Goal: Task Accomplishment & Management: Use online tool/utility

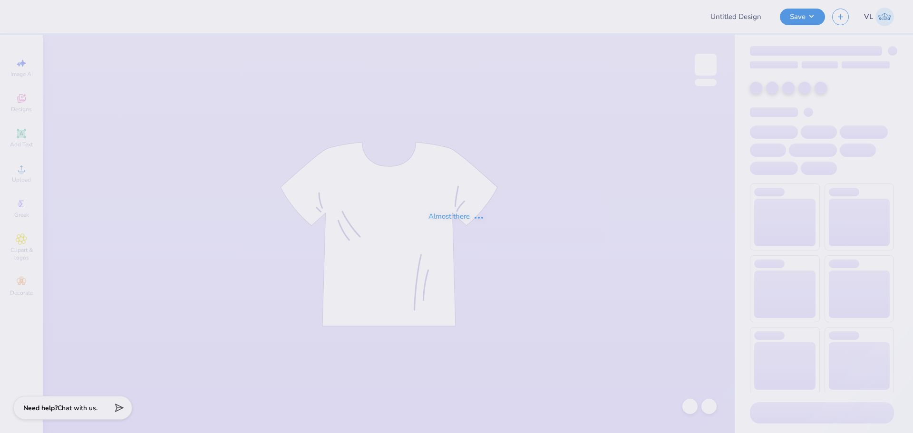
type input "Sofia Ferguson : Loyola Marymount University"
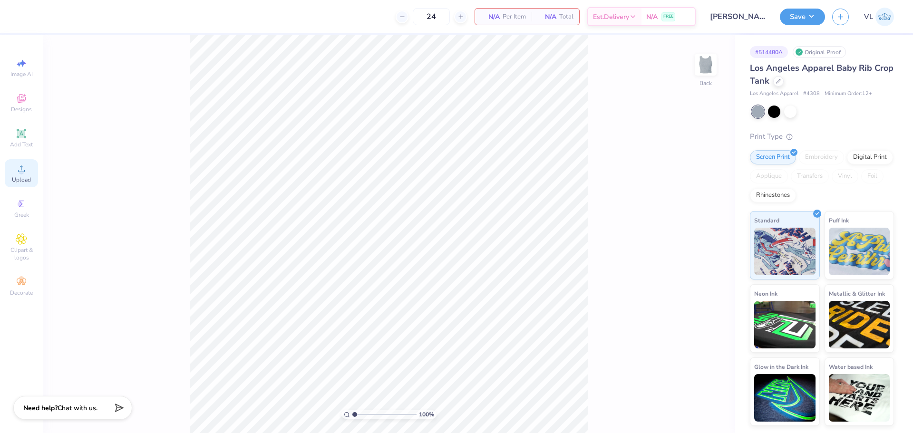
click at [23, 170] on circle at bounding box center [21, 171] width 5 height 5
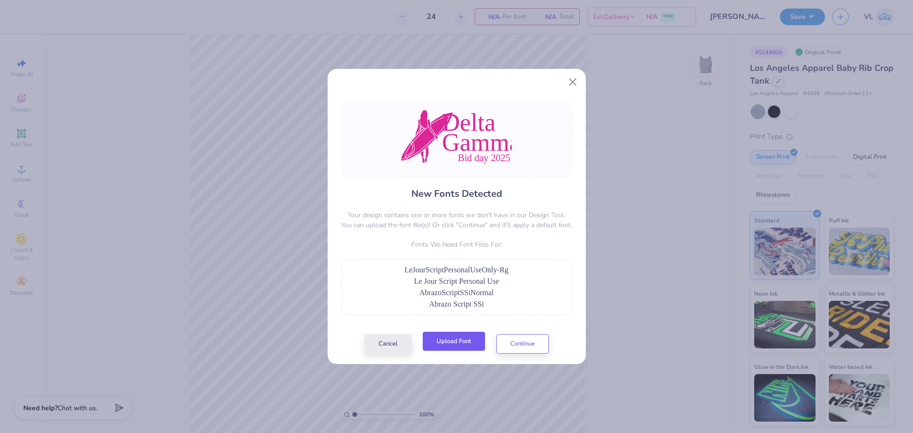
click at [440, 340] on button "Upload Font" at bounding box center [454, 341] width 62 height 19
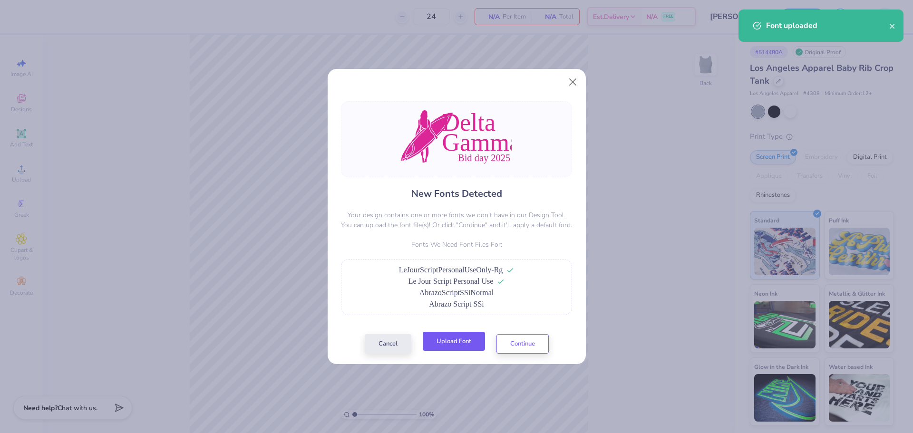
click at [445, 346] on button "Upload Font" at bounding box center [454, 341] width 62 height 19
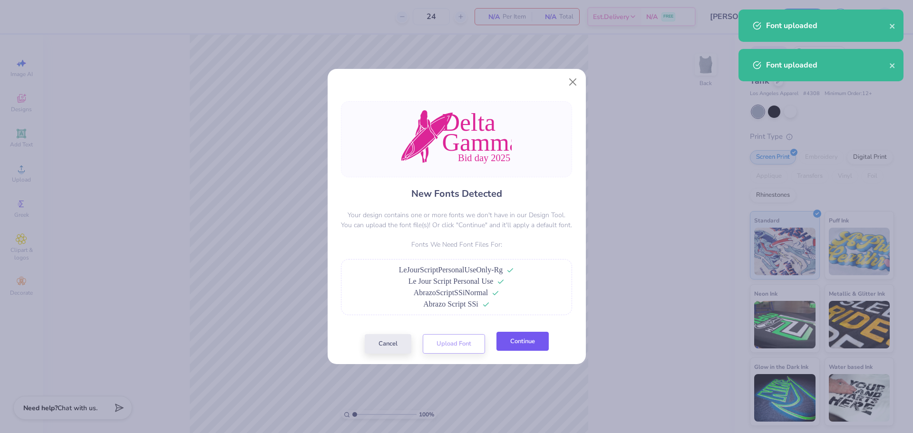
click at [532, 345] on button "Continue" at bounding box center [522, 341] width 52 height 19
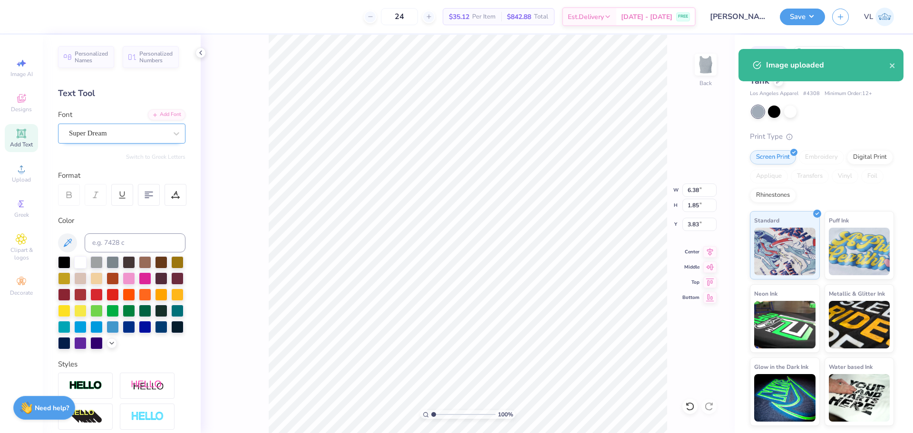
click at [103, 133] on div "Super Dream" at bounding box center [118, 133] width 100 height 15
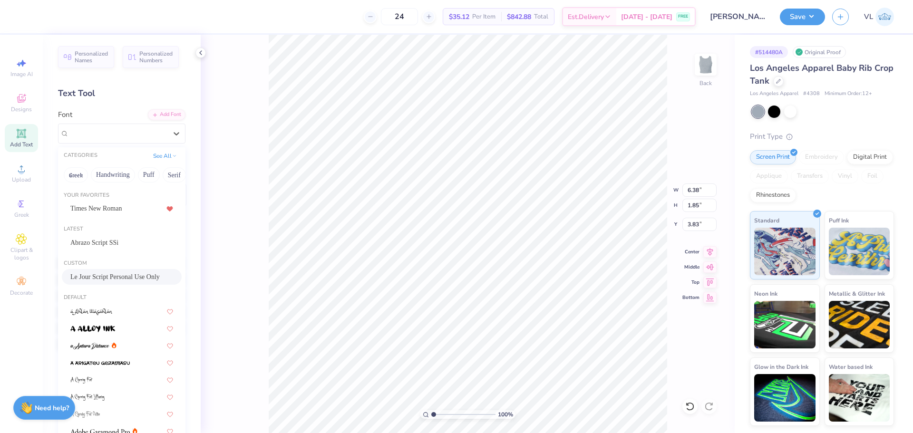
click at [121, 279] on span "Le Jour Script Personal Use Only" at bounding box center [114, 277] width 89 height 10
type input "6.25"
type input "2.59"
type input "3.64"
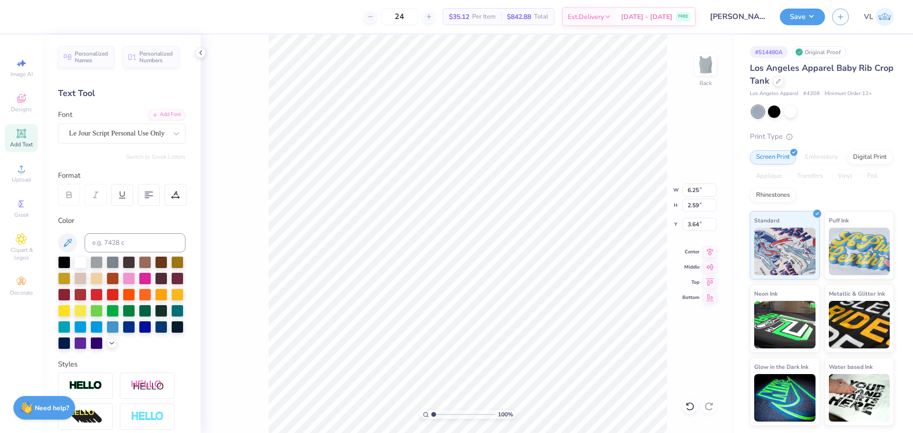
type input "8.64"
type input "1.85"
type input "5.93"
click at [130, 139] on div at bounding box center [118, 133] width 98 height 13
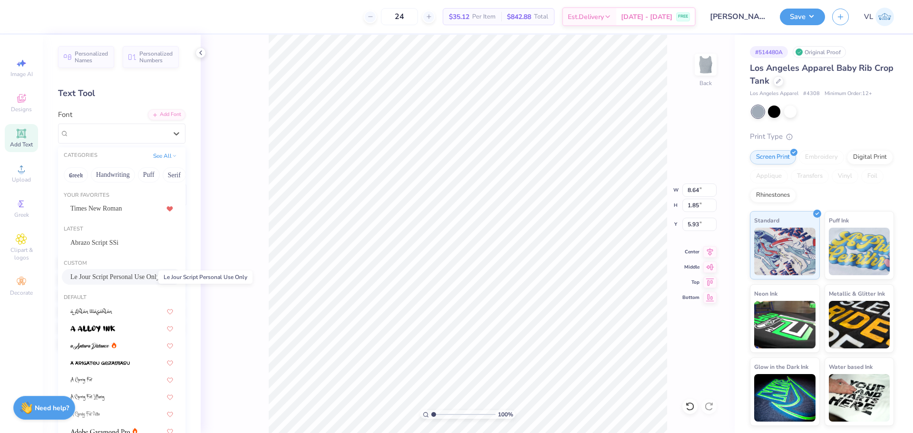
click at [118, 276] on span "Le Jour Script Personal Use Only" at bounding box center [114, 277] width 89 height 10
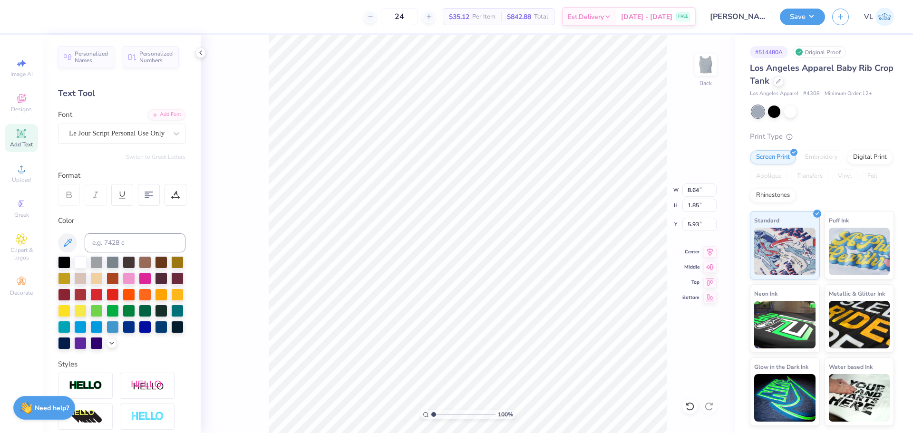
type input "7.27"
type input "2.71"
type input "5.84"
type input "6.11"
type input "0.89"
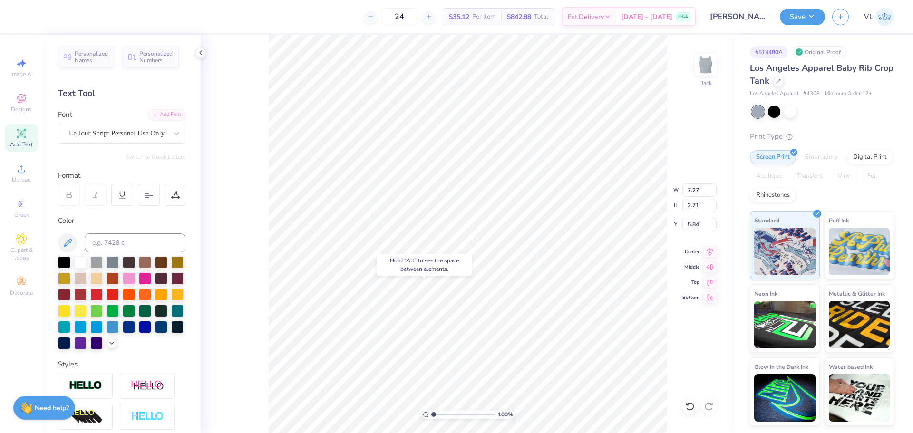
type input "8.11"
click at [134, 132] on div "Super Dream" at bounding box center [118, 133] width 100 height 15
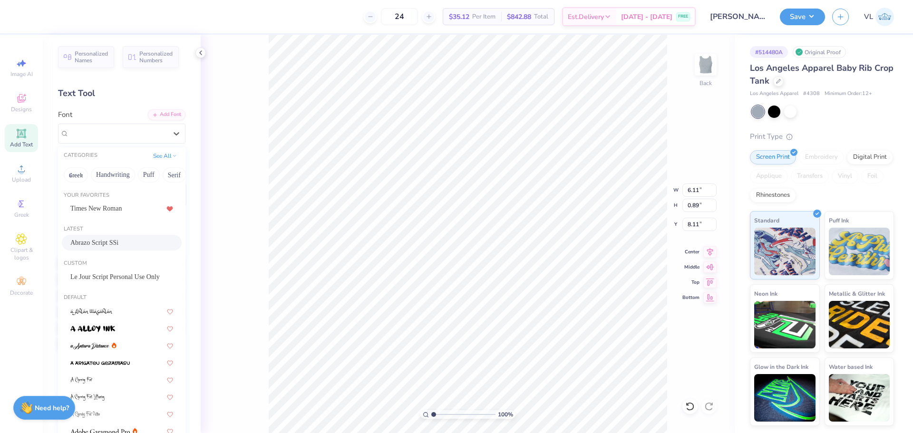
click at [117, 236] on div "Abrazo Script SSi" at bounding box center [122, 243] width 120 height 16
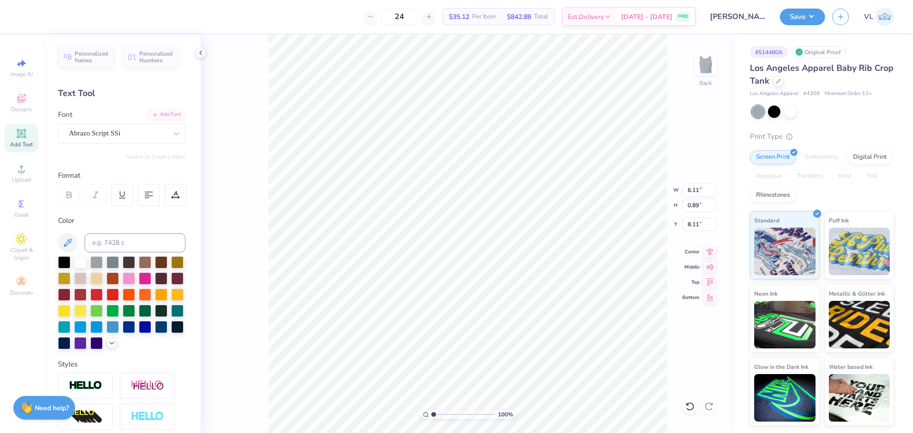
type input "5.30"
type input "1.02"
type input "8.05"
click at [698, 188] on input "11.58" at bounding box center [699, 190] width 34 height 13
type input "9.00"
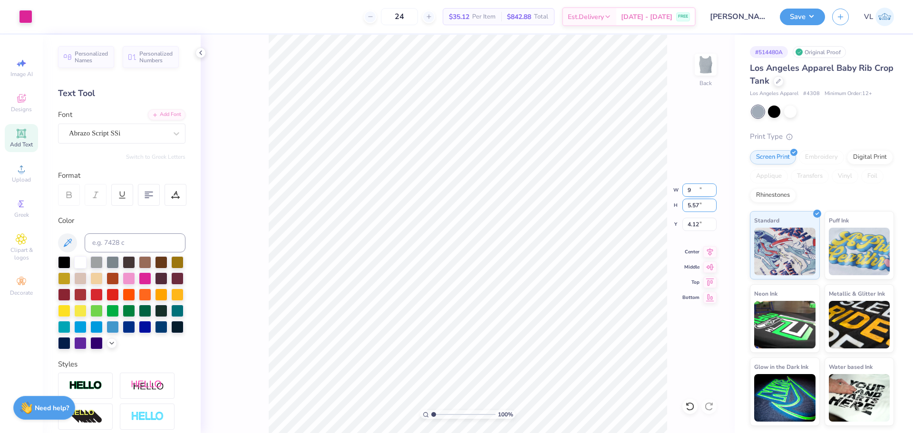
type input "4.33"
click at [695, 223] on input "3.00" at bounding box center [699, 224] width 34 height 13
type input "2.00"
click at [691, 192] on input "9.00" at bounding box center [699, 190] width 34 height 13
type input "7.00"
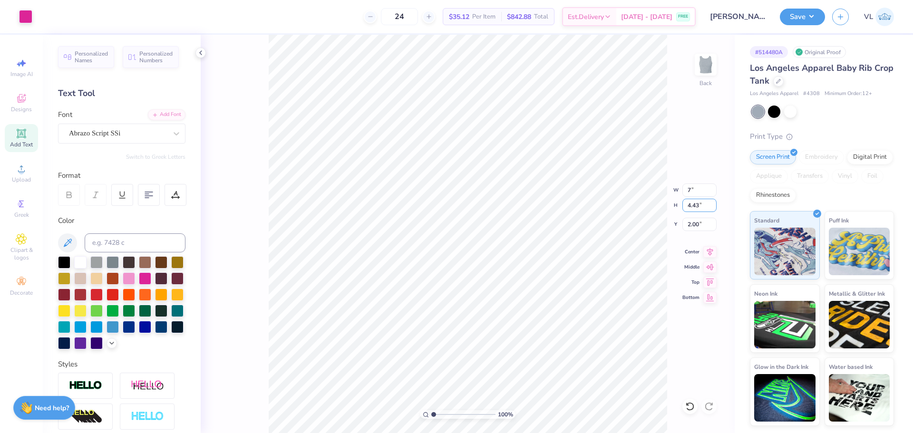
type input "3.44"
click at [690, 224] on input "2.49" at bounding box center [699, 224] width 34 height 13
type input "2.00"
click at [259, 136] on div "100 % Back" at bounding box center [468, 234] width 534 height 399
click at [817, 13] on button "Save" at bounding box center [802, 15] width 45 height 17
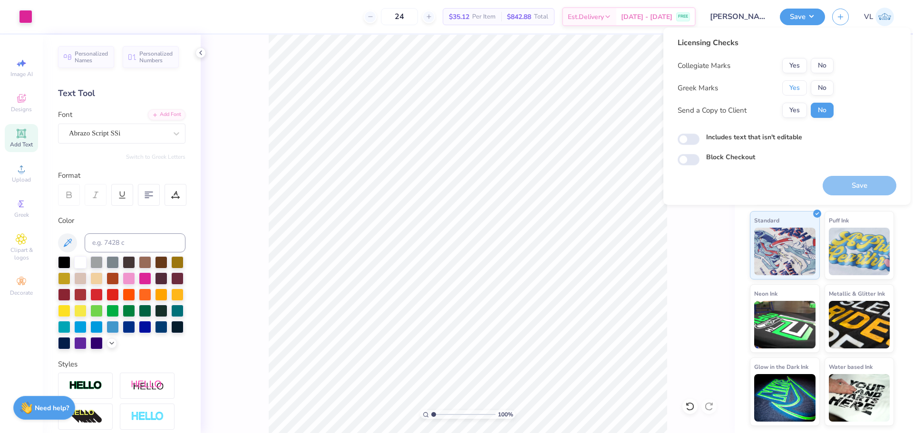
drag, startPoint x: 796, startPoint y: 89, endPoint x: 810, endPoint y: 74, distance: 21.5
click at [797, 89] on button "Yes" at bounding box center [794, 87] width 25 height 15
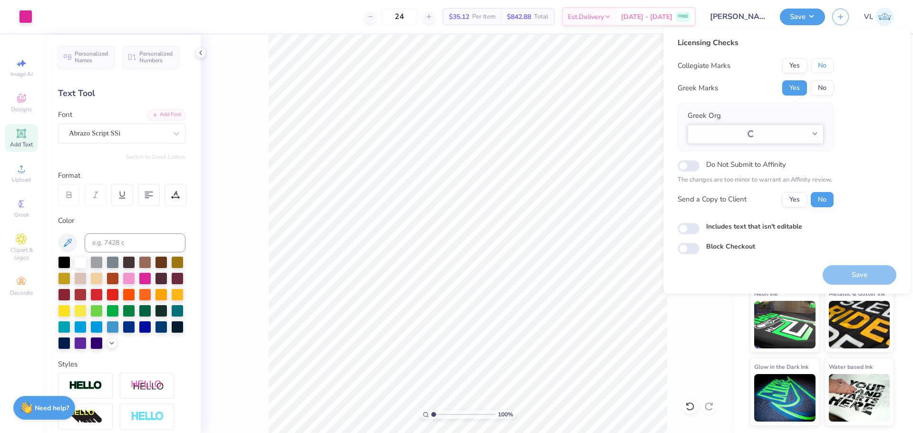
click at [824, 64] on button "No" at bounding box center [822, 65] width 23 height 15
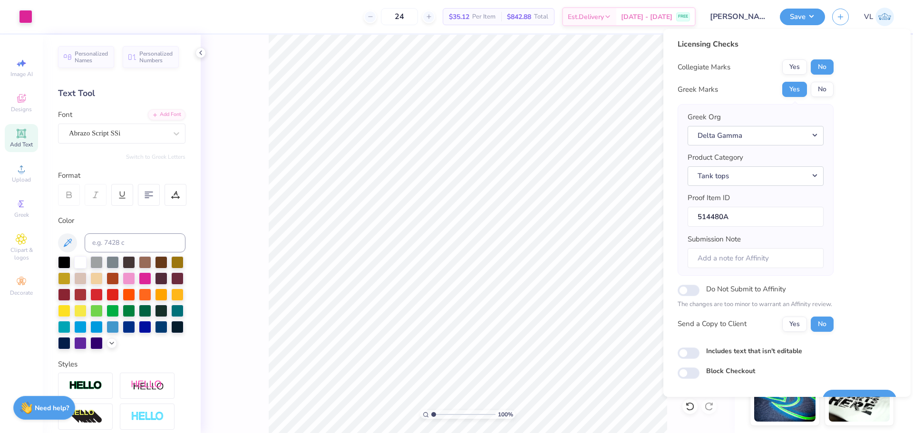
scroll to position [21, 0]
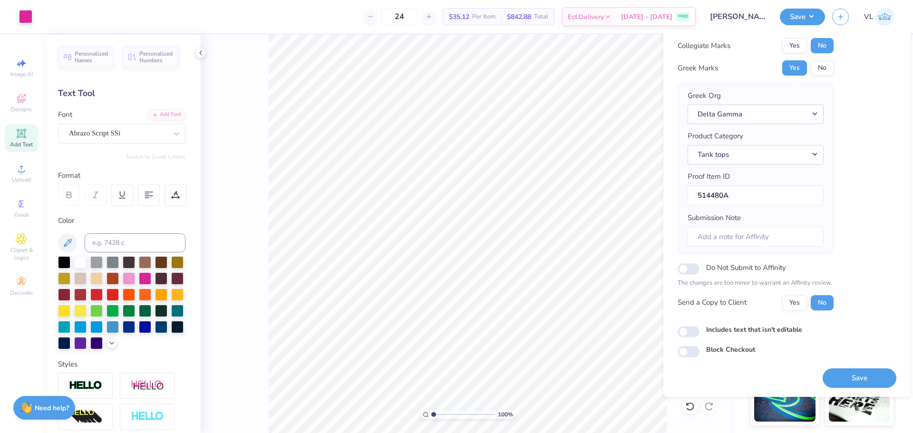
drag, startPoint x: 868, startPoint y: 379, endPoint x: 807, endPoint y: 351, distance: 66.8
click at [865, 379] on button "Save" at bounding box center [860, 378] width 74 height 19
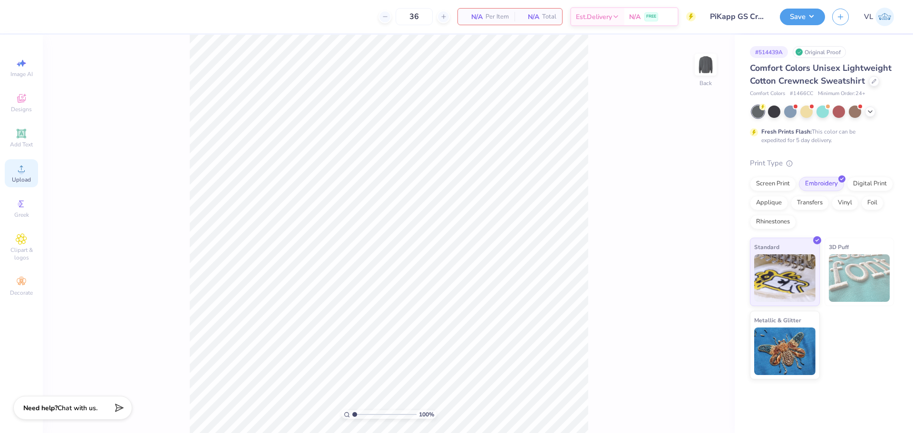
click at [19, 174] on circle at bounding box center [21, 171] width 5 height 5
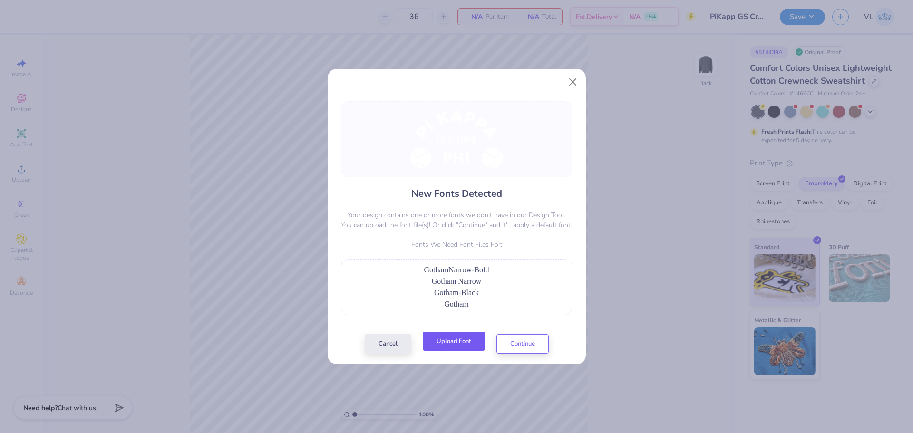
click at [469, 342] on button "Upload Font" at bounding box center [454, 341] width 62 height 19
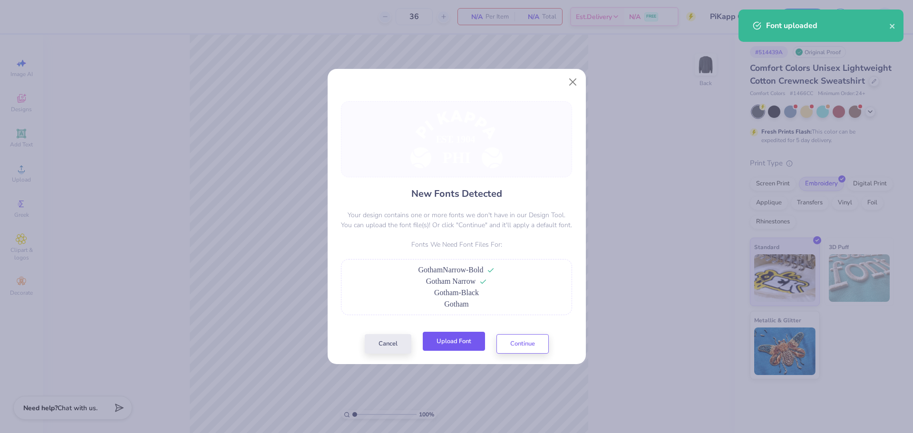
click at [465, 340] on button "Upload Font" at bounding box center [454, 341] width 62 height 19
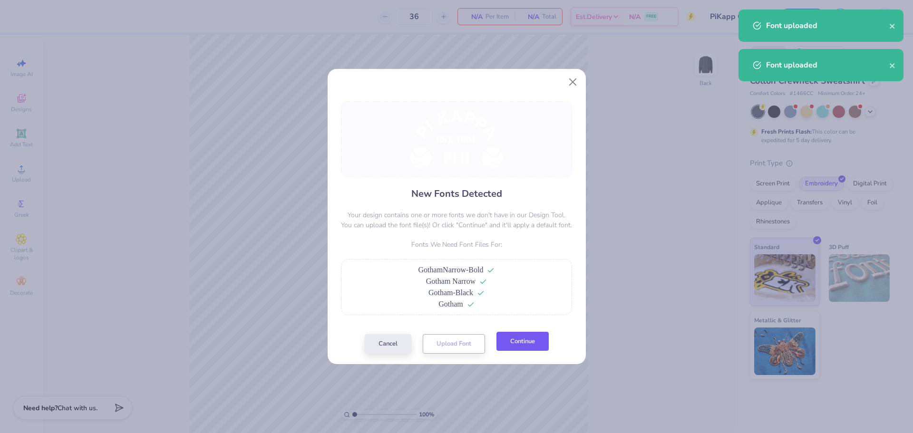
click at [527, 340] on button "Continue" at bounding box center [522, 341] width 52 height 19
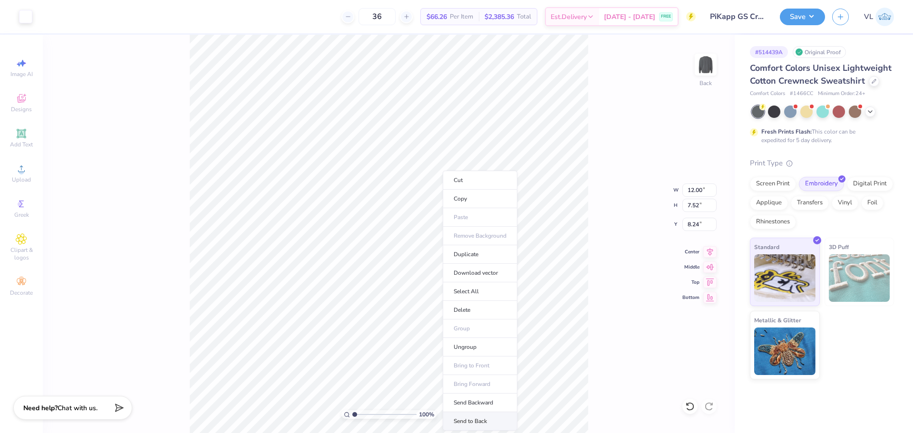
click at [485, 419] on li "Send to Back" at bounding box center [480, 421] width 75 height 19
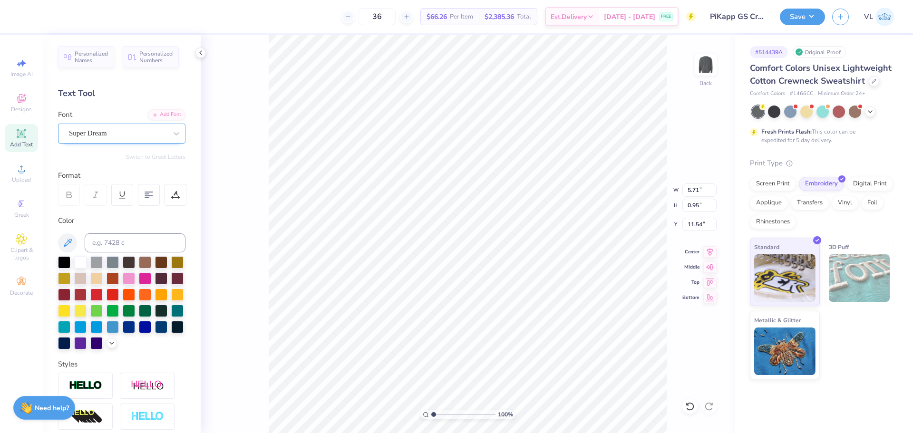
click at [160, 140] on div "Super Dream" at bounding box center [121, 134] width 127 height 20
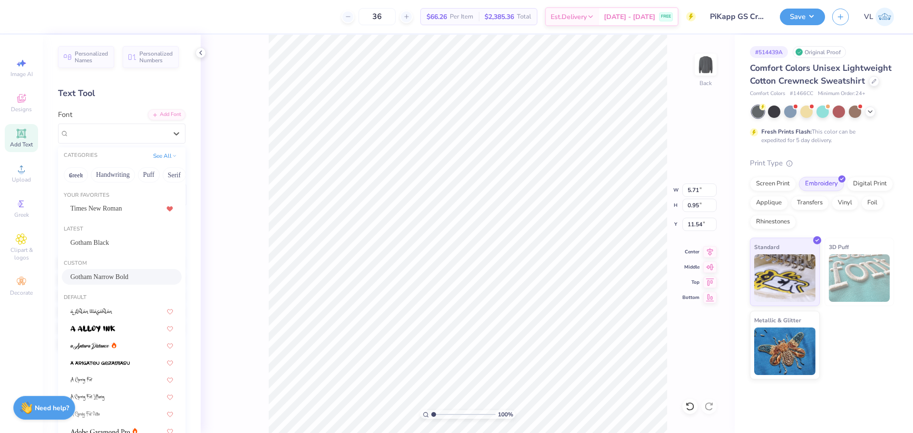
click at [102, 274] on span "Gotham Narrow Bold" at bounding box center [99, 277] width 58 height 10
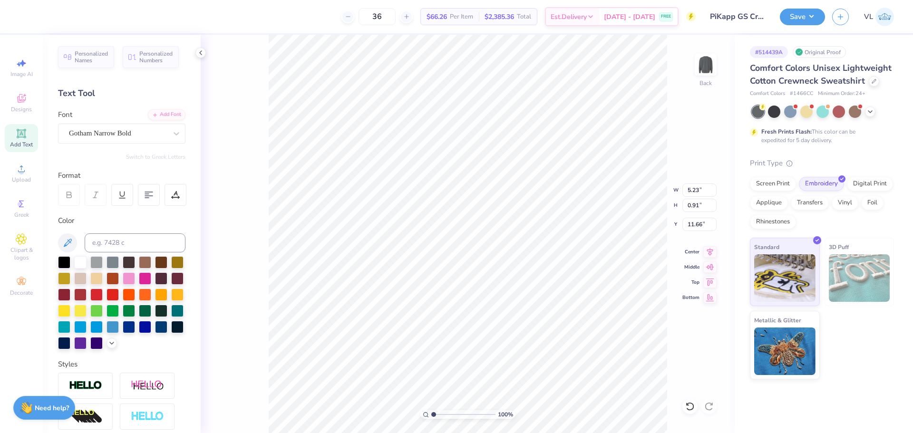
type input "5.23"
type input "0.91"
type input "11.66"
type input "12.00"
type input "7.52"
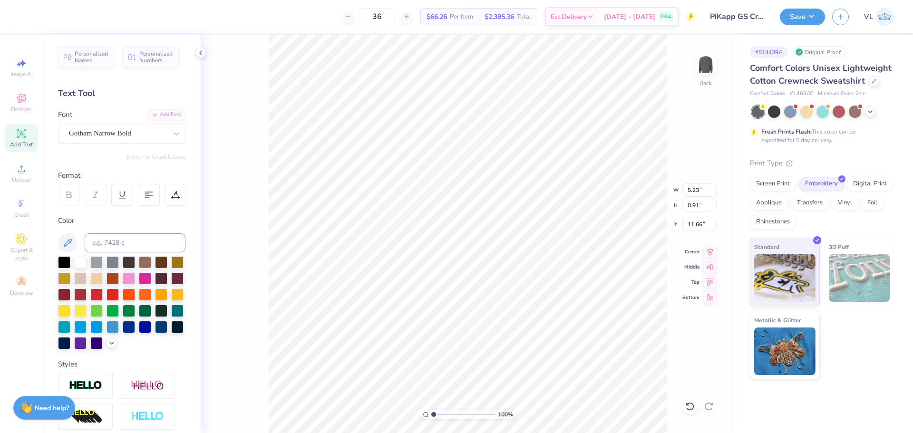
type input "8.24"
type input "3.17"
type input "1.48"
type input "13.65"
click at [115, 133] on div "Super Dream" at bounding box center [118, 133] width 100 height 15
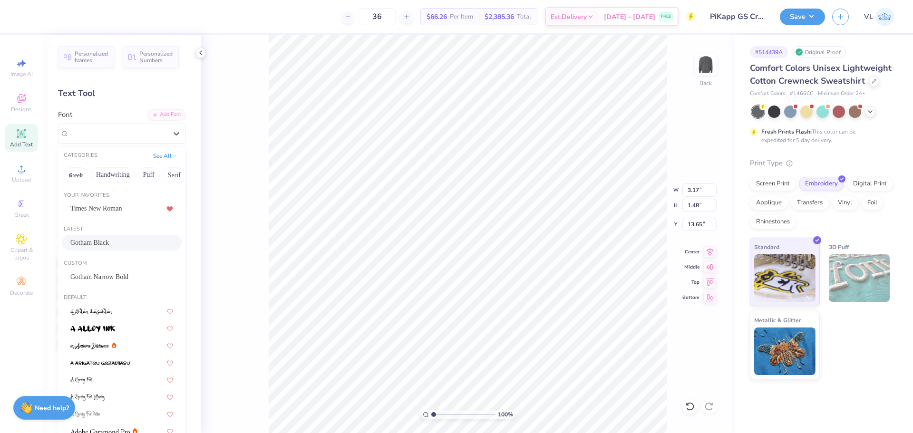
click at [111, 237] on div "Gotham Black" at bounding box center [122, 243] width 120 height 16
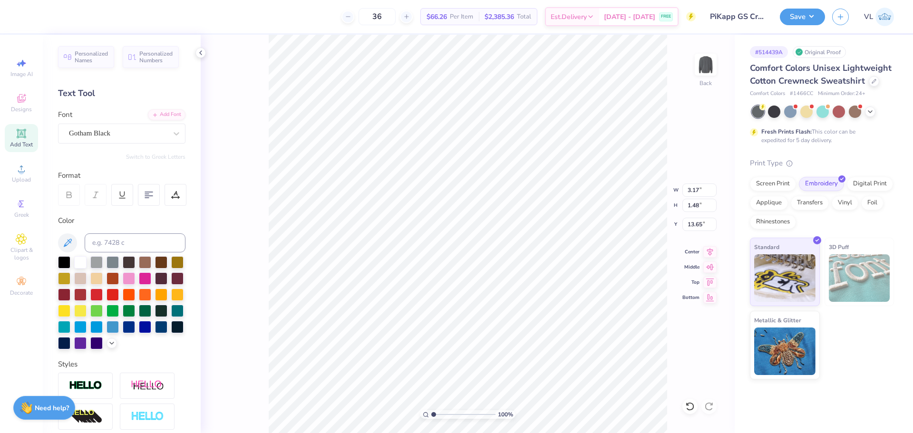
type input "3.38"
type input "1.45"
type input "13.81"
click at [30, 178] on span "Upload" at bounding box center [21, 180] width 19 height 8
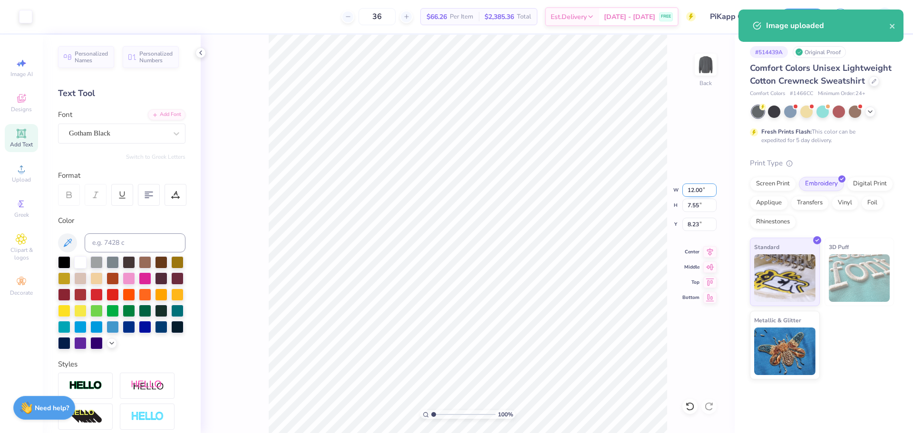
click at [710, 184] on input "12.00" at bounding box center [699, 190] width 34 height 13
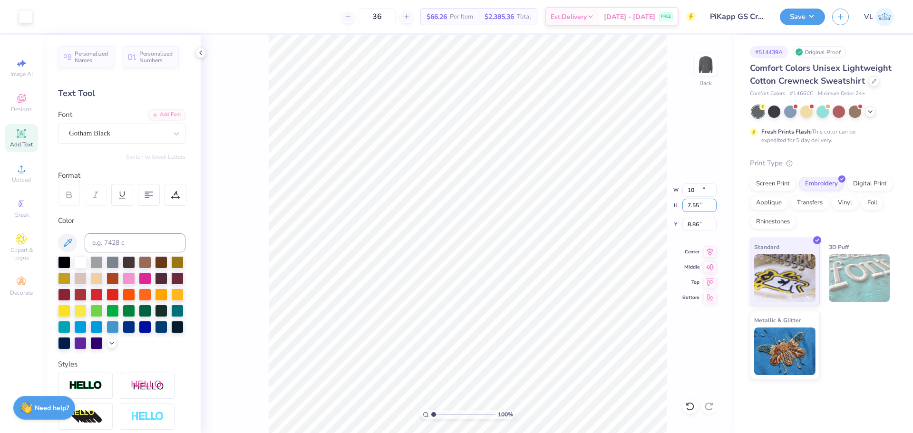
type input "10.00"
type input "6.29"
click at [700, 226] on input "3.00" at bounding box center [699, 224] width 34 height 13
type input "2.00"
click at [558, 303] on li "Group" at bounding box center [553, 302] width 75 height 19
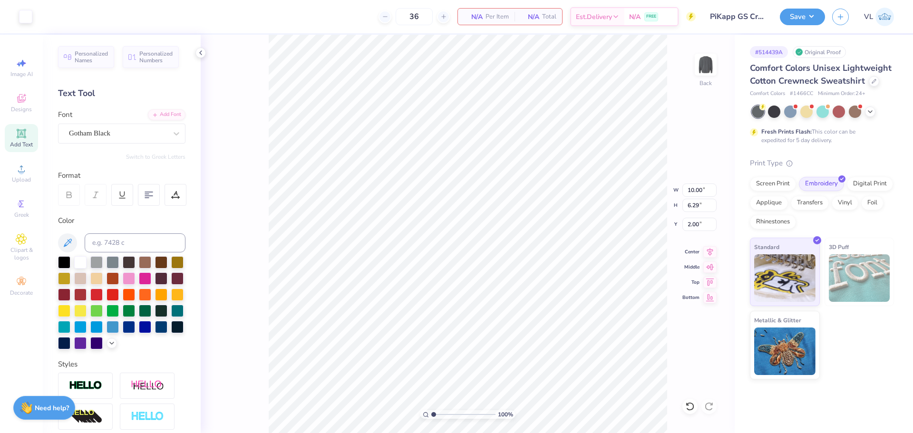
type input "2.71"
type input "2.10"
type input "13.55"
click at [512, 309] on li "Group" at bounding box center [511, 310] width 75 height 19
type input "3.81"
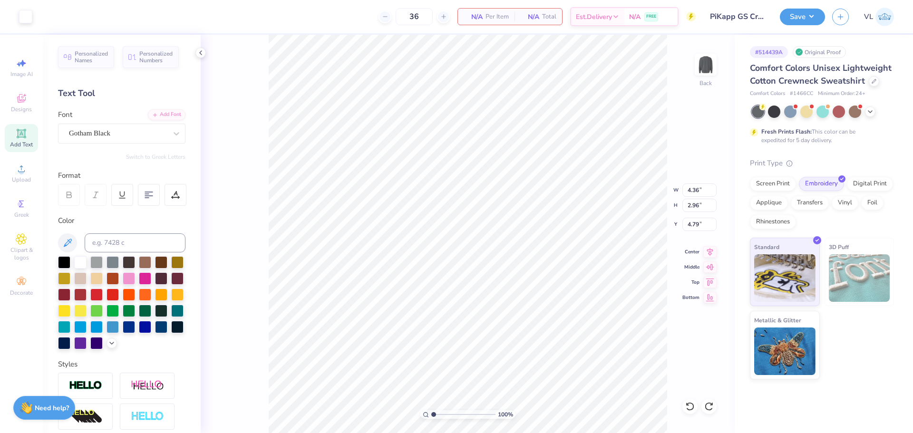
type input "0.76"
click at [515, 312] on li "Group" at bounding box center [515, 310] width 75 height 19
type input "5.23"
type input "0.91"
type input "11.66"
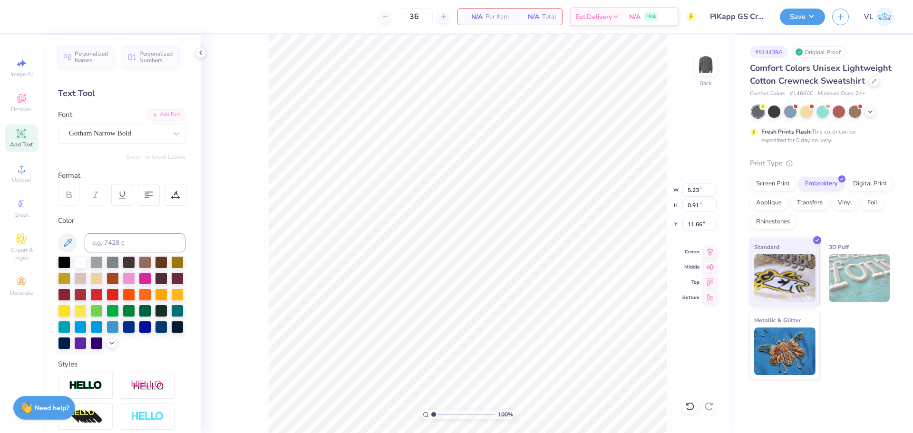
type input "4.36"
type input "0.76"
type input "4.79"
click at [706, 226] on input "11.66" at bounding box center [699, 224] width 34 height 13
type input "4.79"
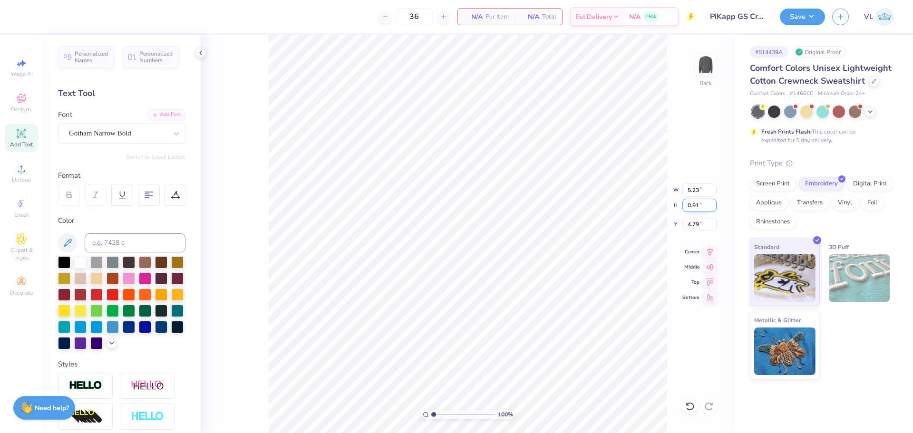
click at [698, 209] on input "0.91" at bounding box center [699, 205] width 34 height 13
type input "0.76"
type input "4.36"
type input "4.79"
type input "2.26"
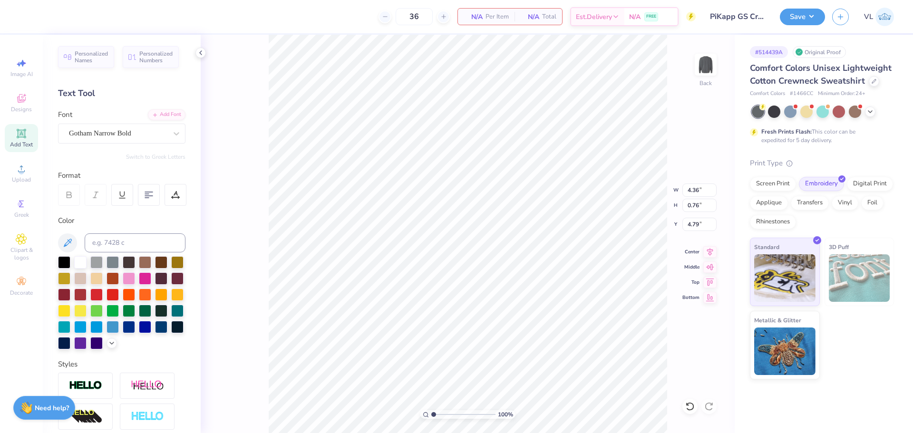
type input "1.75"
type input "6.45"
click at [505, 325] on li "Group" at bounding box center [513, 329] width 75 height 19
click at [702, 222] on input "13.81" at bounding box center [699, 224] width 34 height 13
click at [703, 207] on input "1.45" at bounding box center [699, 205] width 34 height 13
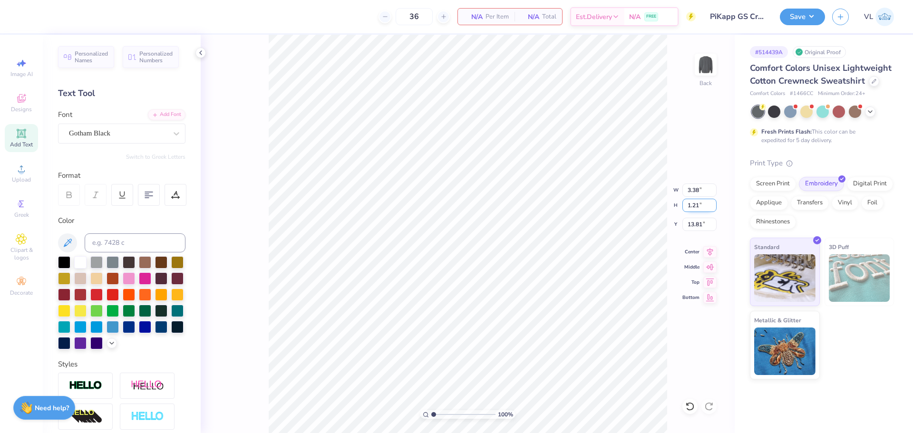
type input "1.21"
type input "2.82"
type input "6.54"
click at [490, 325] on li "Group" at bounding box center [502, 329] width 75 height 19
click at [710, 254] on icon at bounding box center [709, 250] width 13 height 11
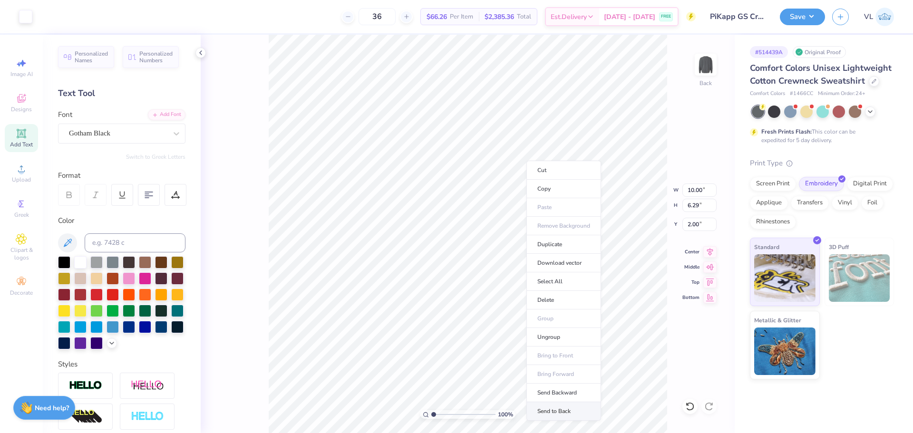
click at [558, 408] on li "Send to Back" at bounding box center [563, 411] width 75 height 19
click at [710, 252] on icon at bounding box center [709, 250] width 13 height 11
click at [709, 251] on icon at bounding box center [709, 250] width 13 height 11
click at [816, 13] on button "Save" at bounding box center [802, 15] width 45 height 17
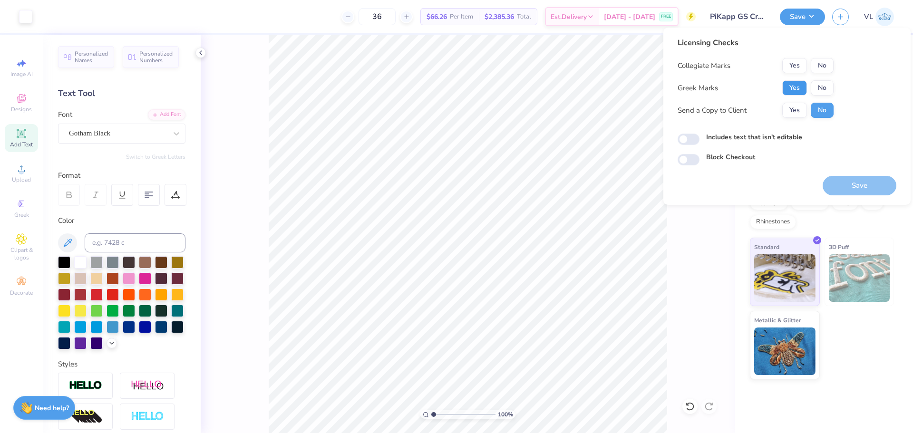
click at [798, 92] on button "Yes" at bounding box center [794, 87] width 25 height 15
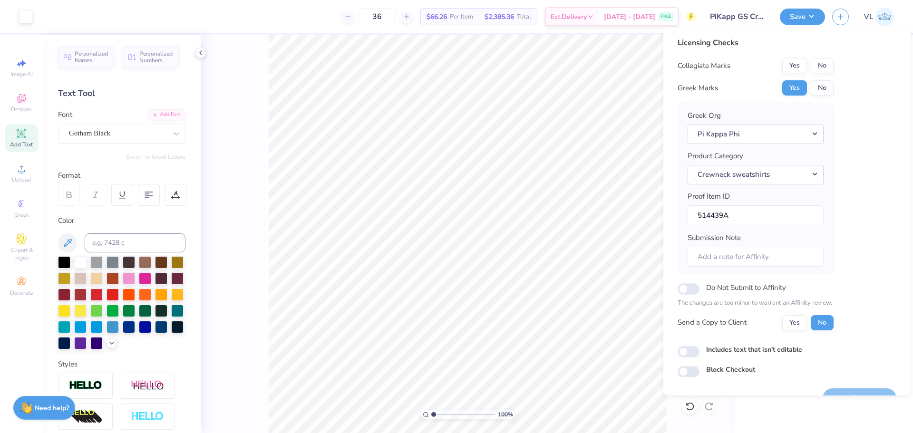
scroll to position [21, 0]
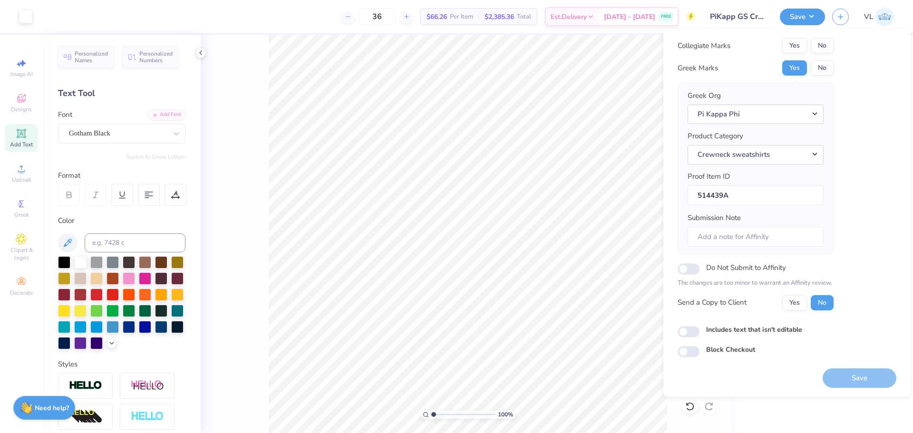
click at [820, 57] on div "Collegiate Marks Yes No Greek Marks Yes No Greek Org Pi Kappa Phi Product Categ…" at bounding box center [756, 174] width 156 height 272
click at [822, 48] on button "No" at bounding box center [822, 45] width 23 height 15
click at [847, 374] on button "Save" at bounding box center [860, 378] width 74 height 19
